Goal: Check status: Check status

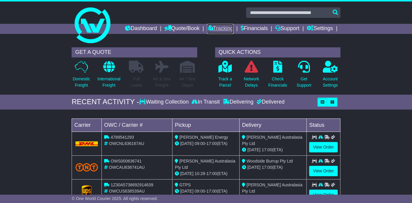
click at [233, 29] on link "Tracking" at bounding box center [220, 29] width 26 height 10
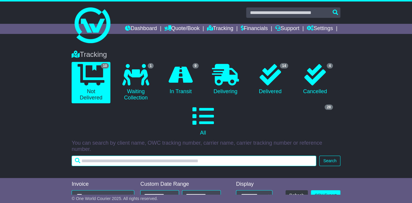
click at [177, 166] on input "text" at bounding box center [194, 161] width 244 height 10
type input "********"
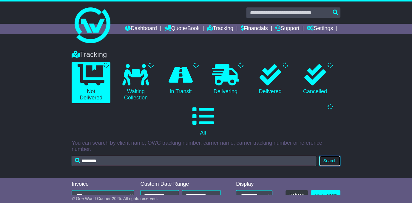
click at [332, 166] on button "Search" at bounding box center [329, 161] width 21 height 10
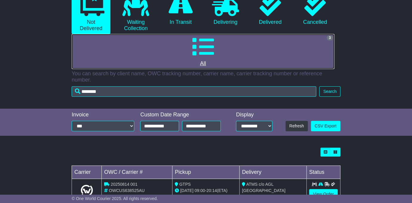
click at [265, 69] on link "3 All" at bounding box center [203, 51] width 263 height 35
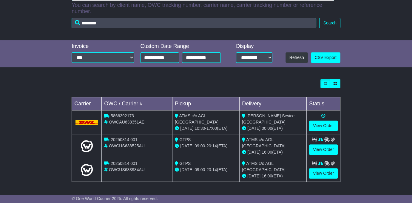
scroll to position [148, 0]
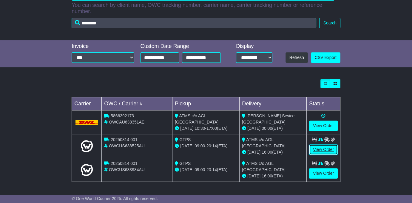
click at [329, 151] on link "View Order" at bounding box center [323, 150] width 29 height 10
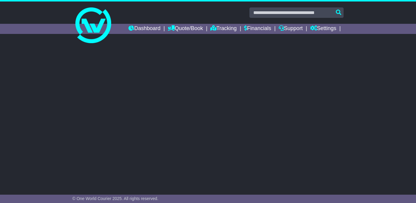
select select "**"
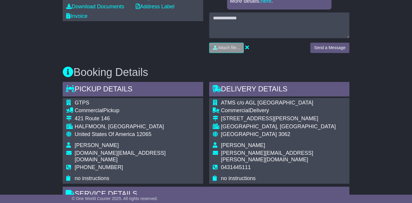
scroll to position [235, 0]
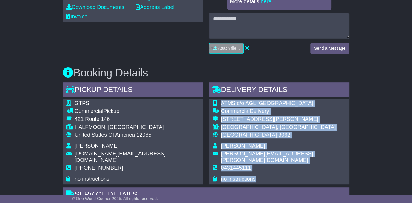
drag, startPoint x: 221, startPoint y: 112, endPoint x: 291, endPoint y: 183, distance: 99.3
click at [291, 183] on tbody "ATMS c/o AGL Somerton Power Station Commercial Delivery 40 O'Herns Road SOMERTO…" at bounding box center [279, 141] width 133 height 82
copy tbody "ATMS c/o AGL Somerton Power Station Commercial Delivery 40 O'Herns Road SOMERTO…"
